Goal: Task Accomplishment & Management: Use online tool/utility

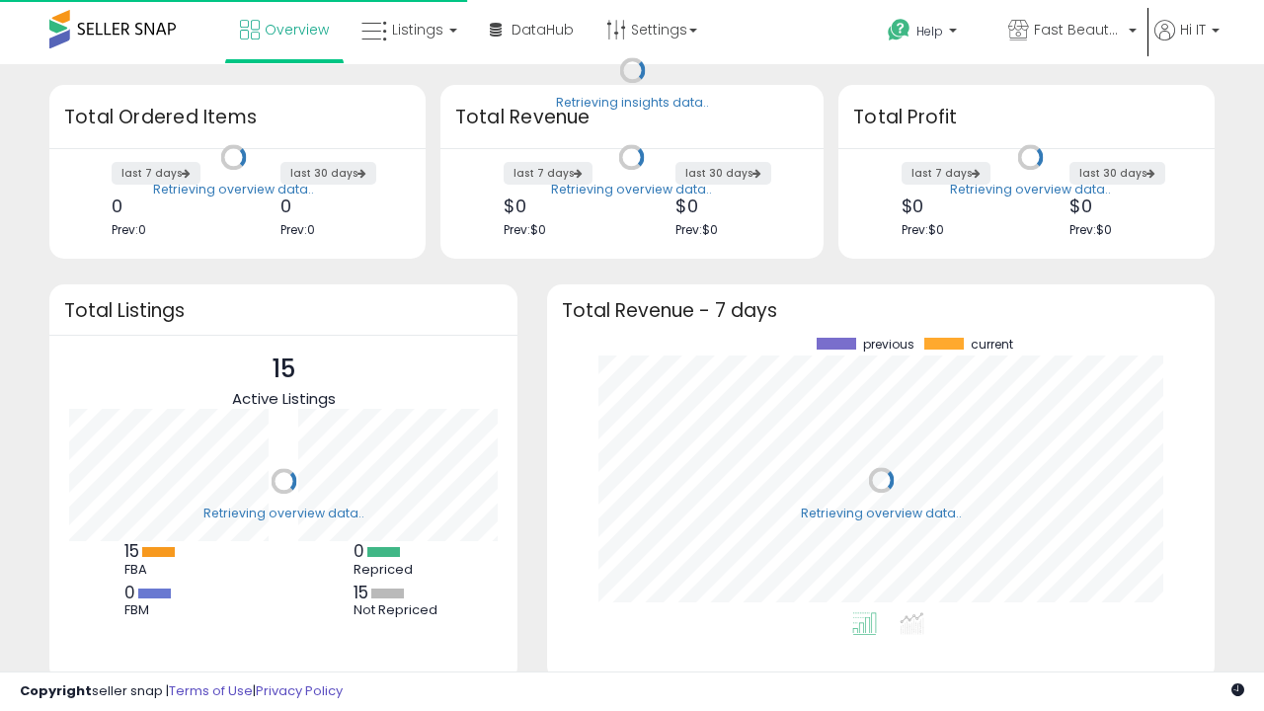
scroll to position [274, 628]
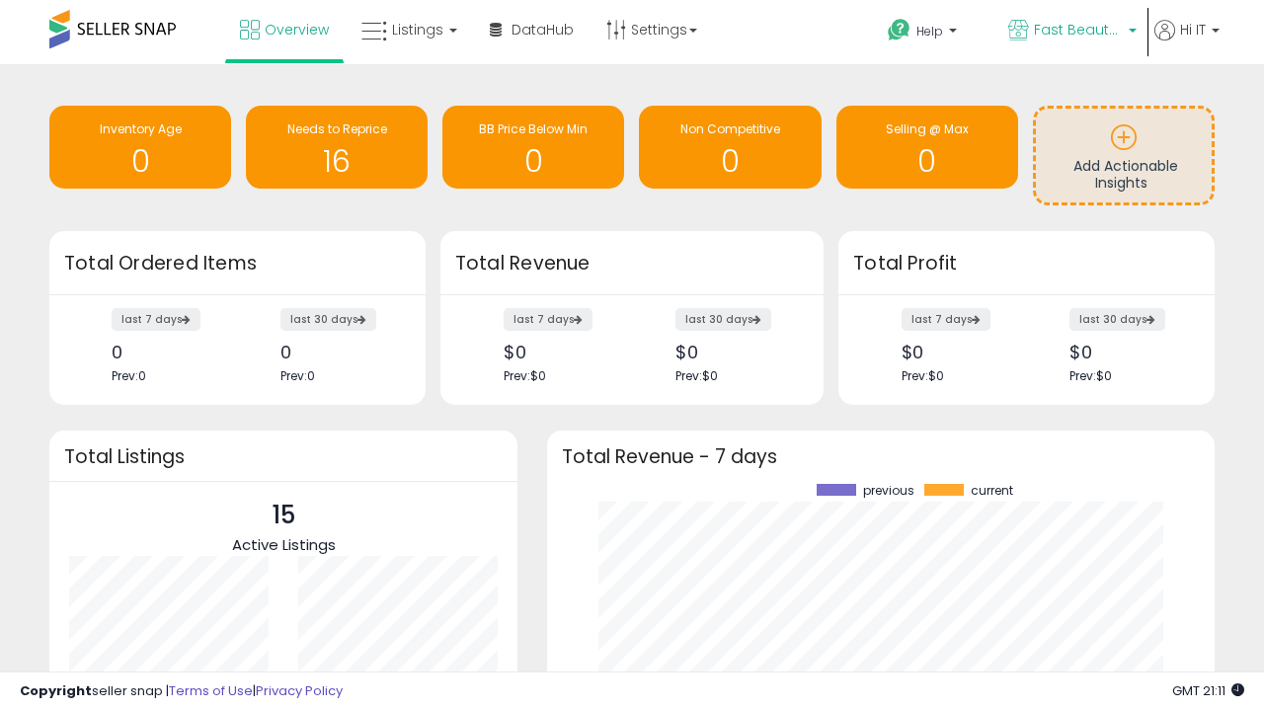
click at [1070, 32] on span "Fast Beauty ([GEOGRAPHIC_DATA])" at bounding box center [1078, 30] width 89 height 20
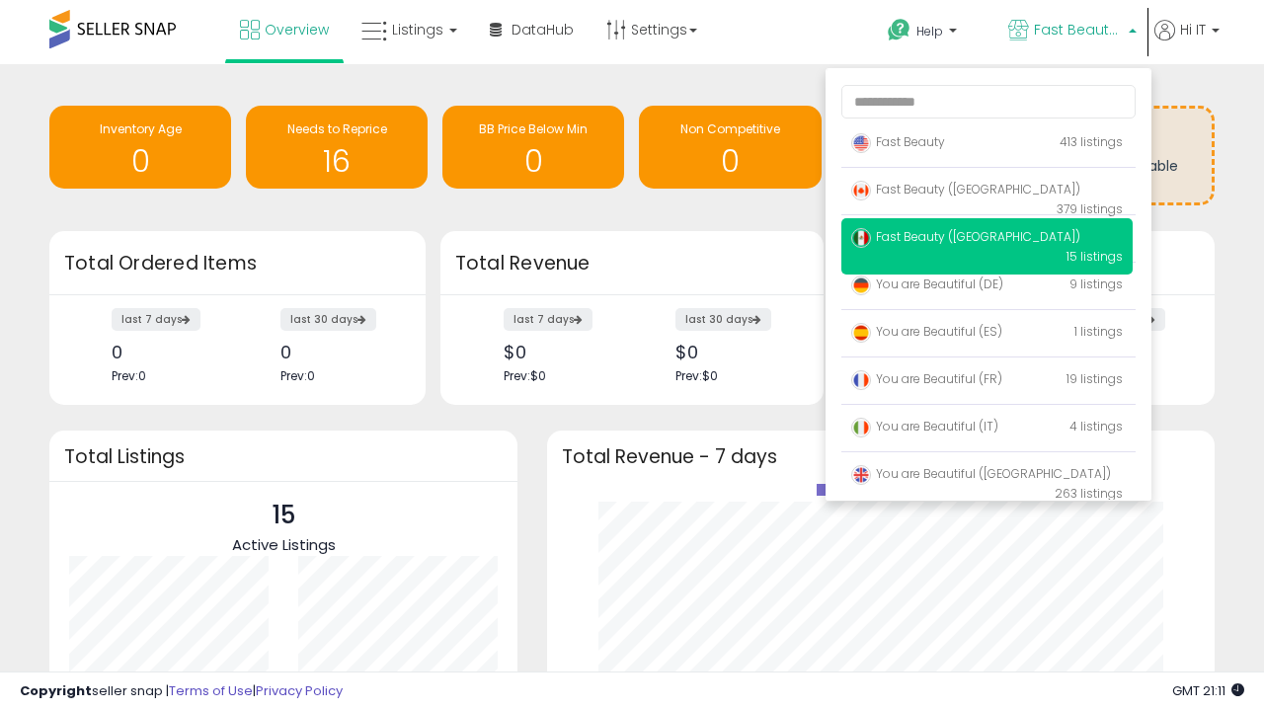
click at [986, 240] on span "Fast Beauty ([GEOGRAPHIC_DATA])" at bounding box center [965, 236] width 229 height 17
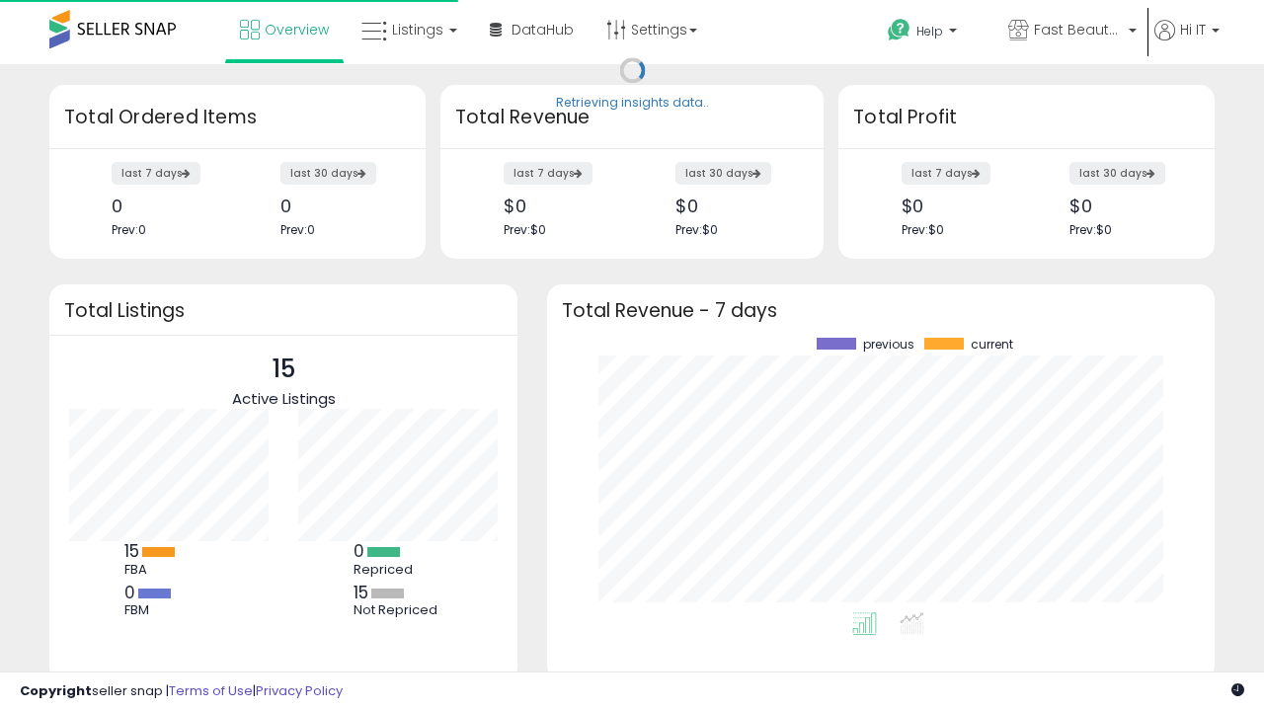
scroll to position [274, 628]
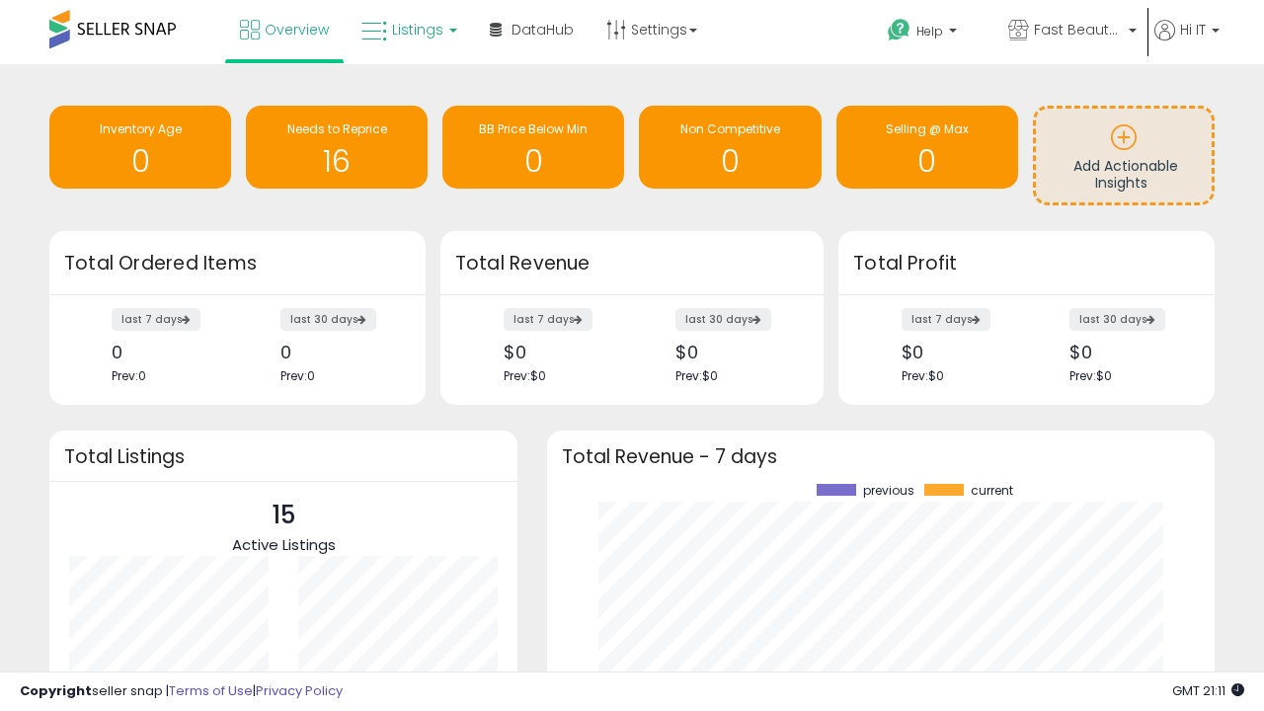
click at [407, 30] on span "Listings" at bounding box center [417, 30] width 51 height 20
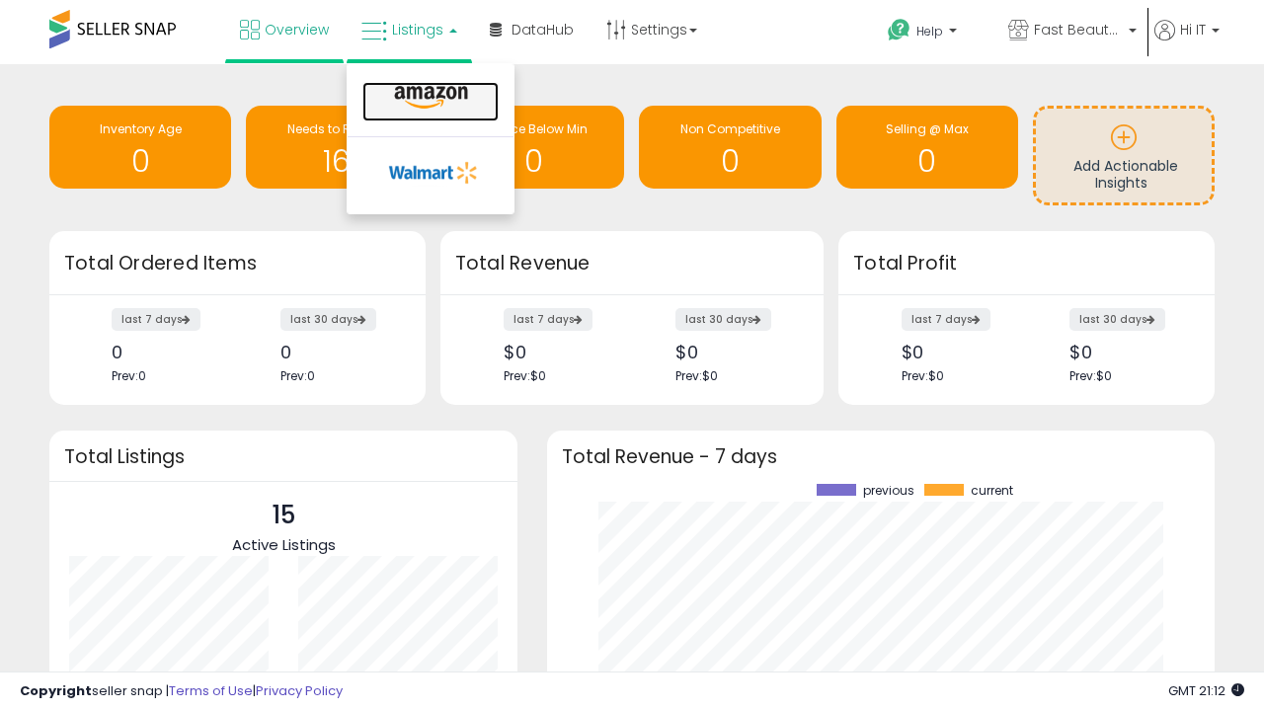
click at [428, 98] on icon at bounding box center [431, 98] width 86 height 26
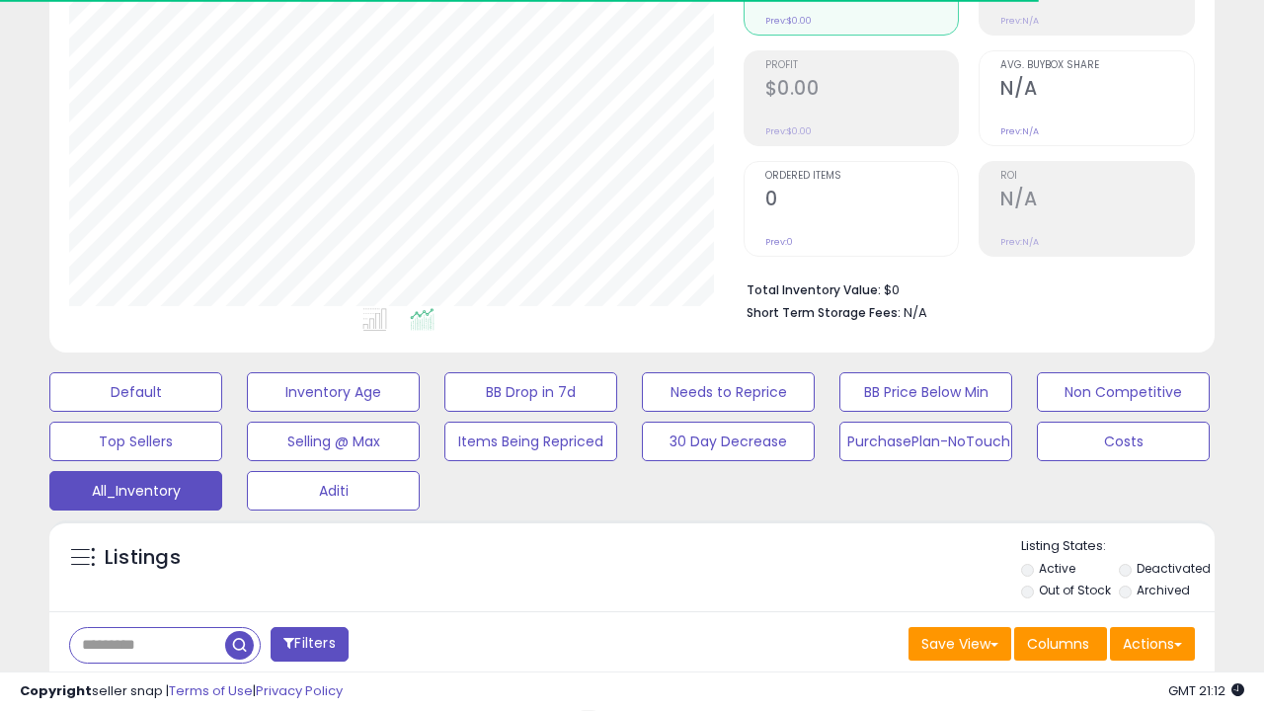
scroll to position [589, 0]
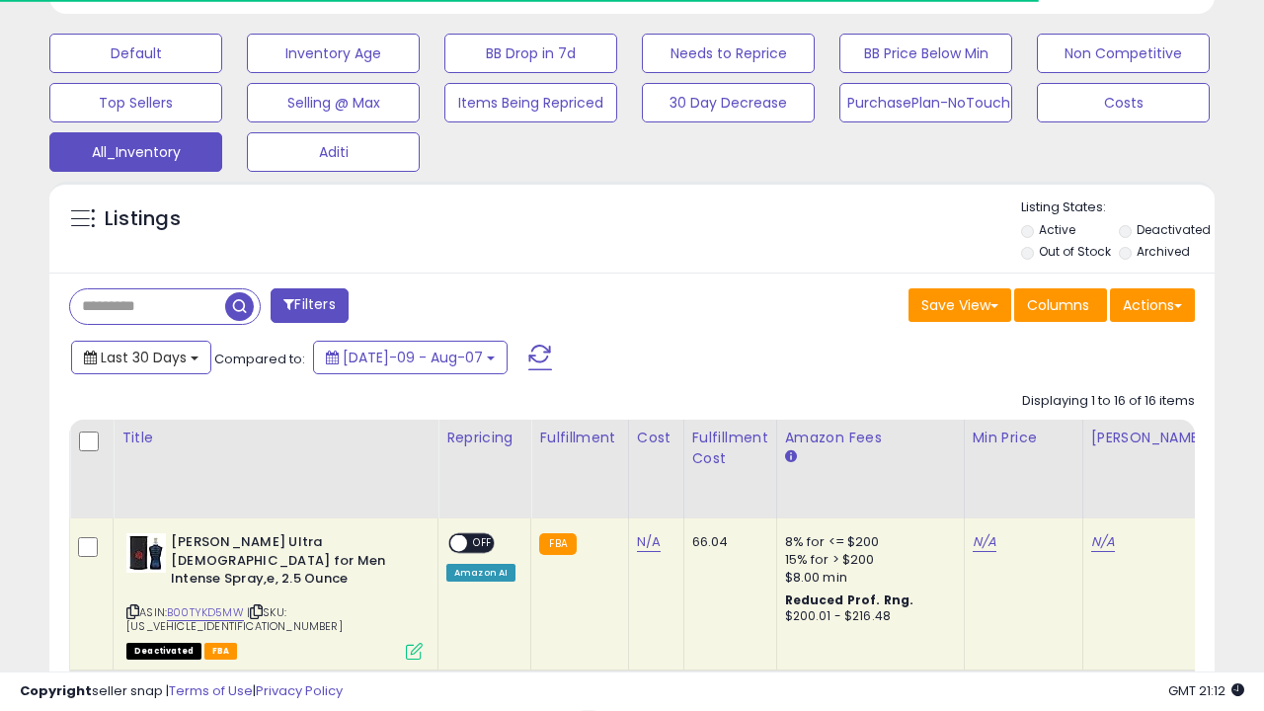
click at [140, 355] on span "Last 30 Days" at bounding box center [144, 357] width 86 height 20
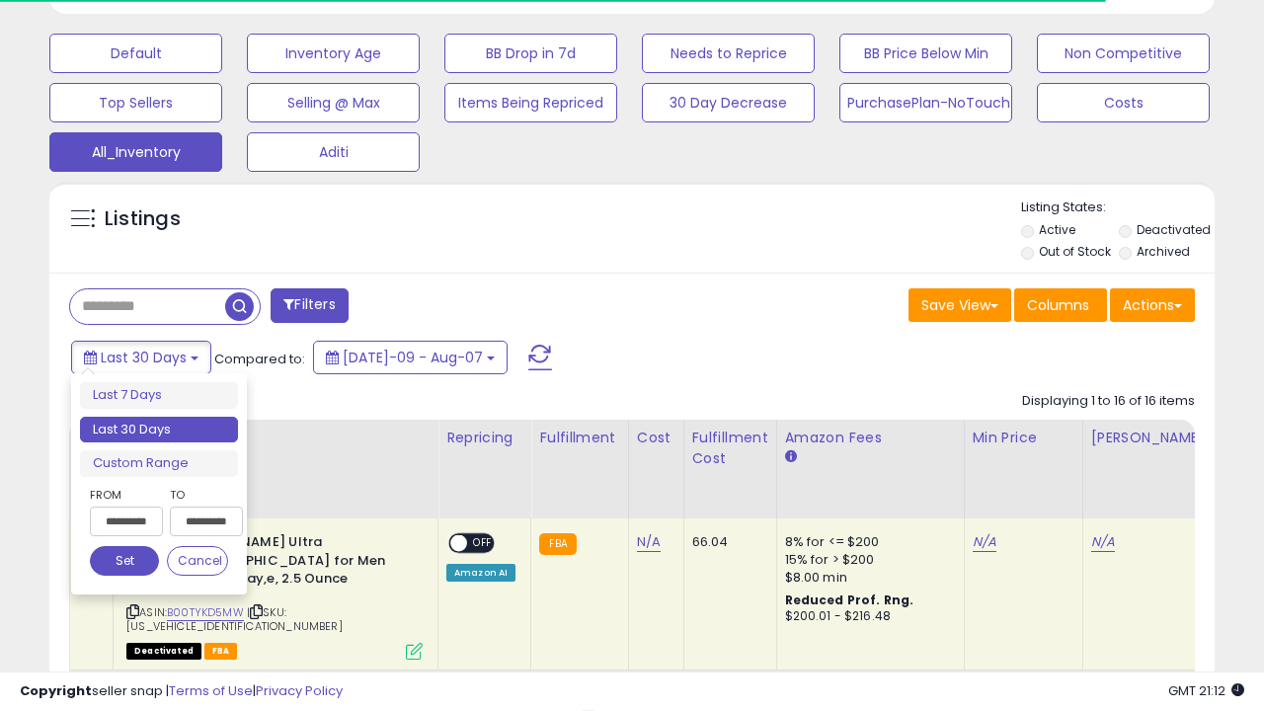
click at [159, 429] on li "Last 30 Days" at bounding box center [159, 430] width 158 height 27
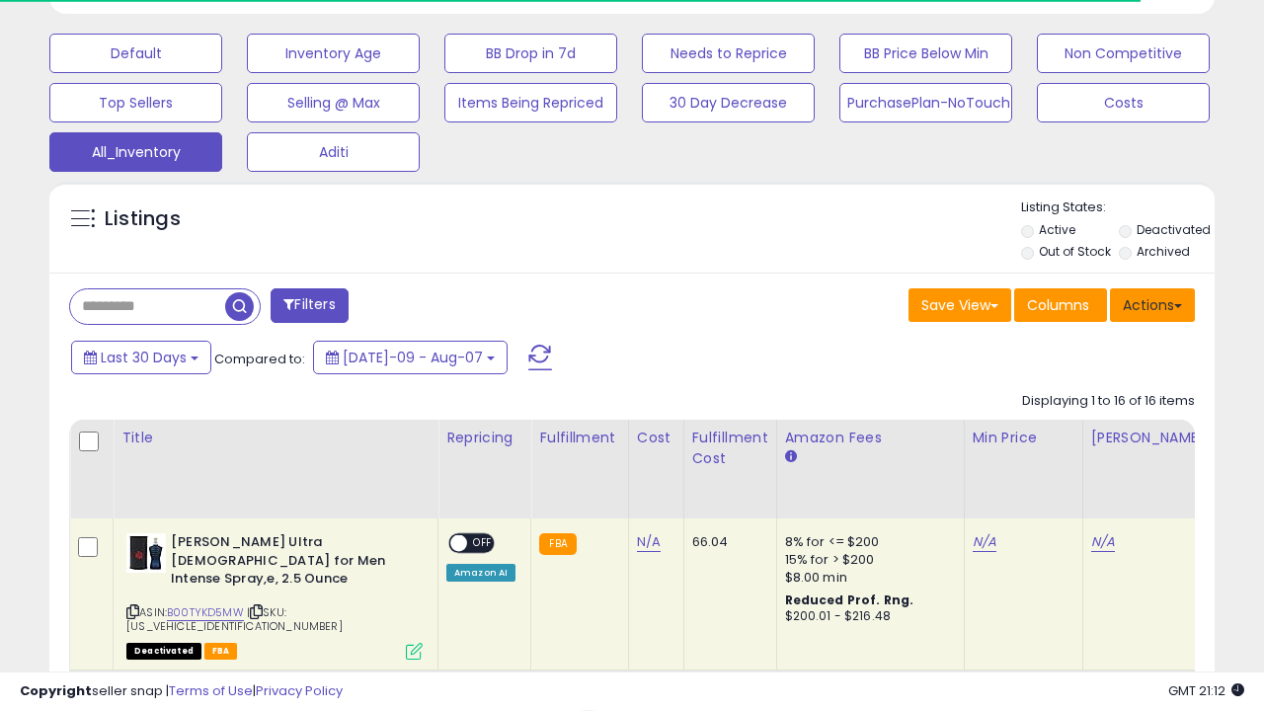
click at [1152, 303] on button "Actions" at bounding box center [1152, 305] width 85 height 34
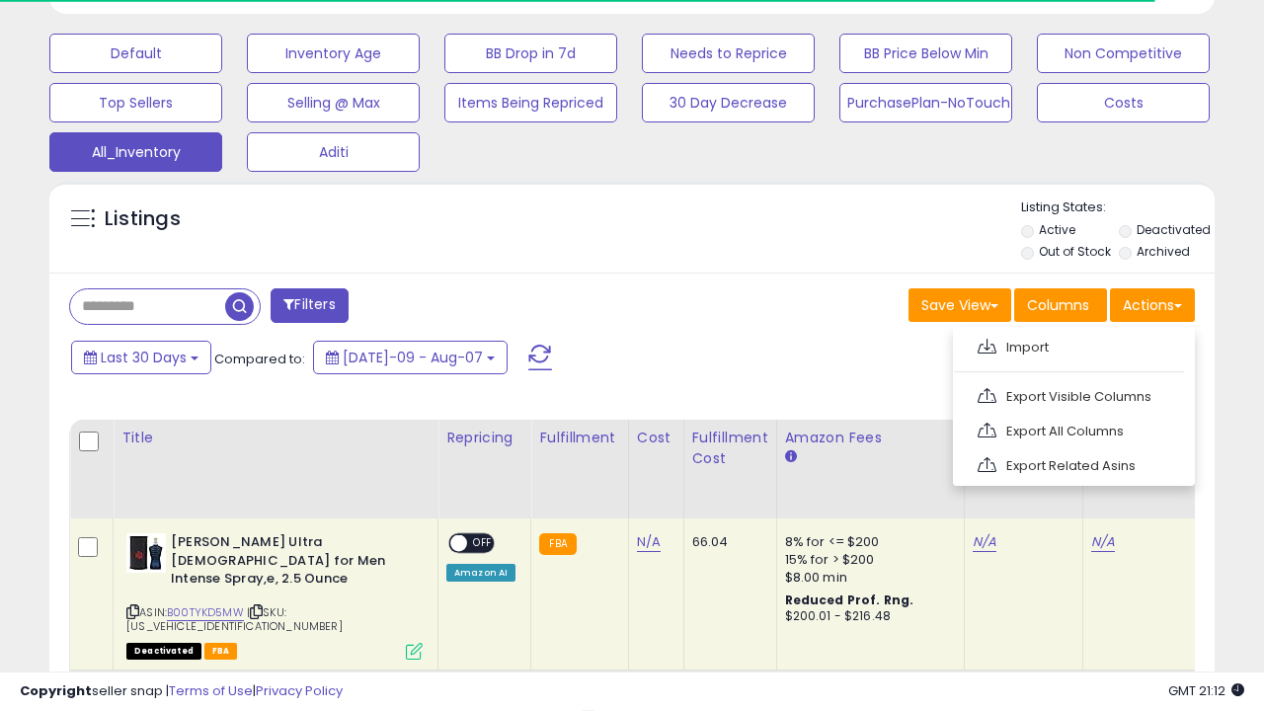
click at [1071, 428] on link "Export All Columns" at bounding box center [1072, 431] width 216 height 31
